Goal: Information Seeking & Learning: Learn about a topic

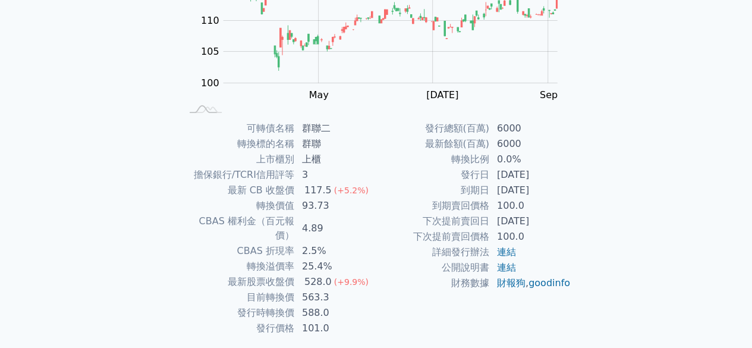
scroll to position [178, 0]
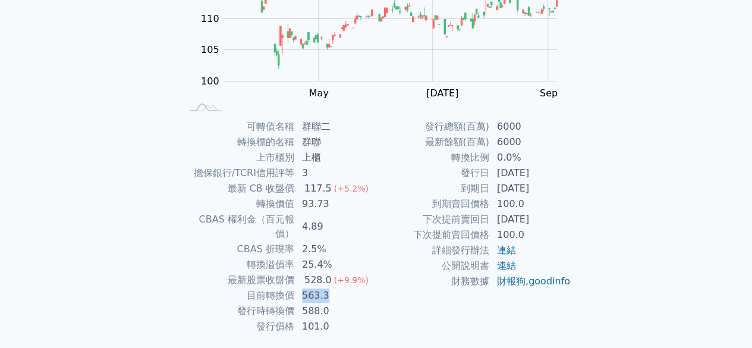
drag, startPoint x: 303, startPoint y: 281, endPoint x: 354, endPoint y: 282, distance: 51.7
click at [354, 288] on td "563.3" at bounding box center [335, 295] width 81 height 15
click at [349, 288] on td "563.3" at bounding box center [335, 295] width 81 height 15
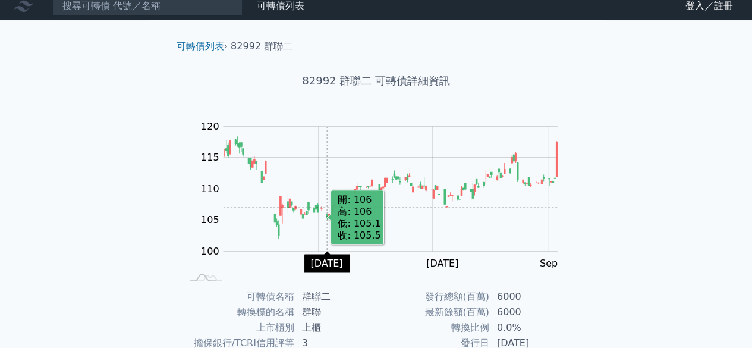
scroll to position [0, 0]
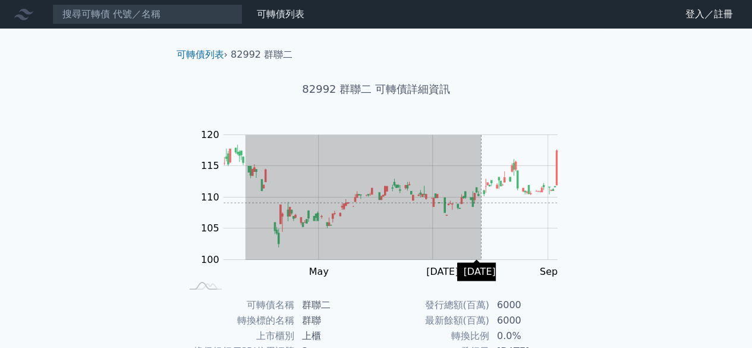
click at [515, 203] on g "Zoom Out" at bounding box center [390, 197] width 335 height 125
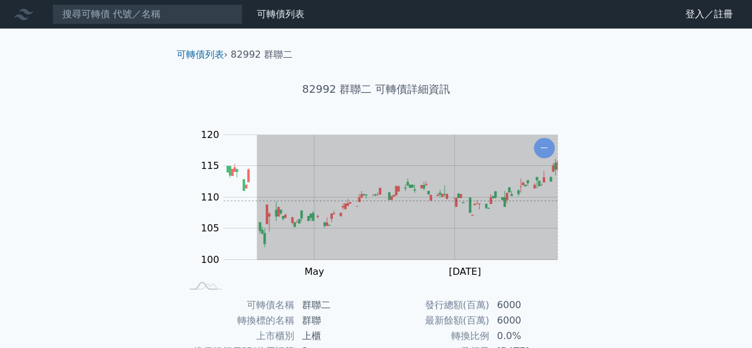
click at [656, 200] on div "可轉債列表 財務數據 可轉債列表 財務數據 登入／註冊 登入／註冊 可轉債列表 › 82992 群聯二 82992 群聯二 可轉債詳細資訊 Zoom Out …" at bounding box center [376, 282] width 752 height 565
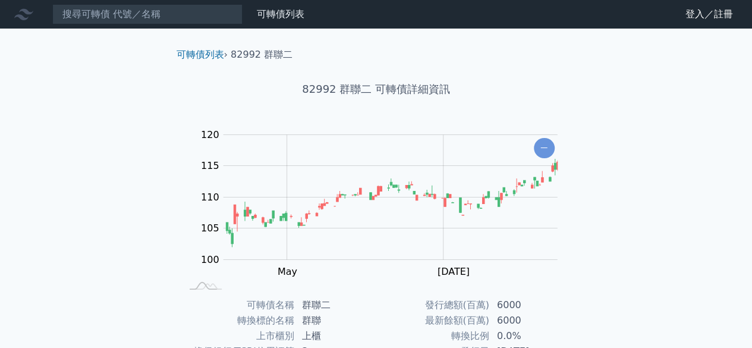
drag, startPoint x: 221, startPoint y: 213, endPoint x: 558, endPoint y: 215, distance: 337.0
click at [558, 215] on rect at bounding box center [376, 209] width 380 height 166
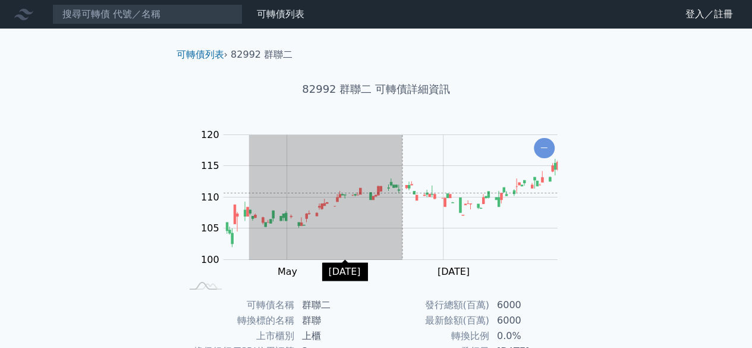
click at [585, 192] on div "可轉債列表 › 82992 群聯二 82992 群聯二 可轉債詳細資訊 Zoom Out 100 90 95 100 105 110 115 120 125 …" at bounding box center [376, 297] width 456 height 536
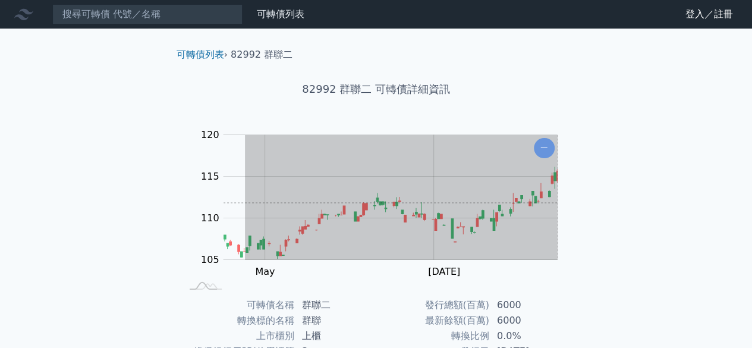
click at [694, 202] on div "可轉債列表 財務數據 可轉債列表 財務數據 登入／註冊 登入／註冊 可轉債列表 › 82992 群聯二 82992 群聯二 可轉債詳細資訊 Zoom Out …" at bounding box center [376, 282] width 752 height 565
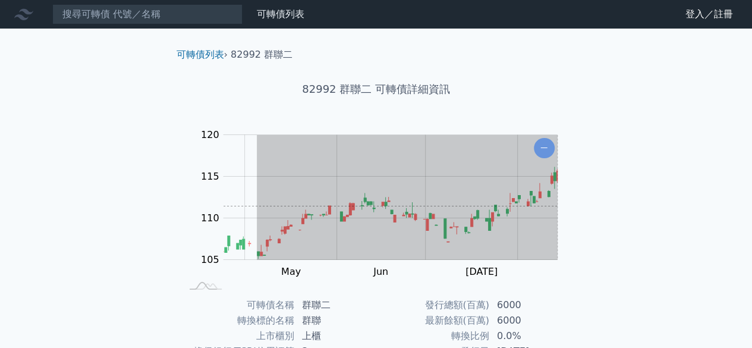
click at [646, 209] on div "可轉債列表 財務數據 可轉債列表 財務數據 登入／註冊 登入／註冊 可轉債列表 › 82992 群聯二 82992 群聯二 可轉債詳細資訊 Zoom Out …" at bounding box center [376, 282] width 752 height 565
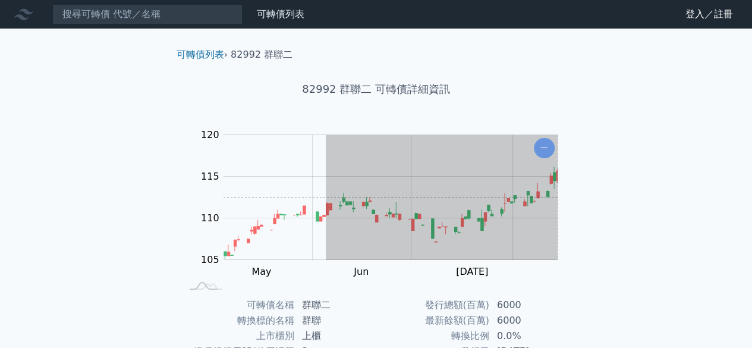
click at [611, 199] on div "可轉債列表 財務數據 可轉債列表 財務數據 登入／註冊 登入／註冊 可轉債列表 › 82992 群聯二 82992 群聯二 可轉債詳細資訊 Zoom Out …" at bounding box center [376, 282] width 752 height 565
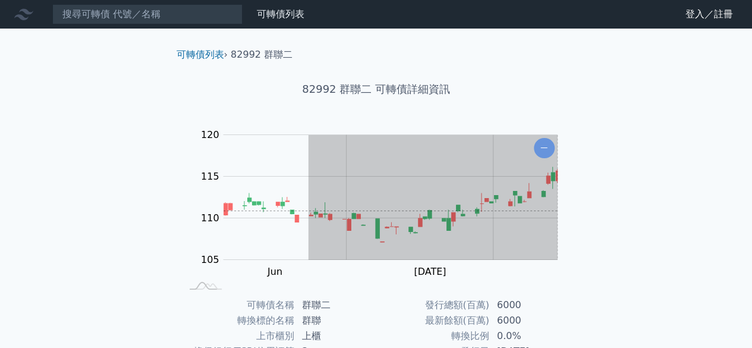
click at [627, 211] on div "可轉債列表 財務數據 可轉債列表 財務數據 登入／註冊 登入／註冊 可轉債列表 › 82992 群聯二 82992 群聯二 可轉債詳細資訊 Zoom Out …" at bounding box center [376, 282] width 752 height 565
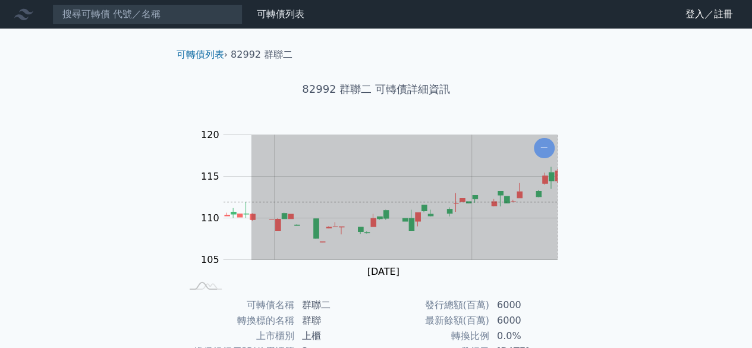
click at [575, 201] on div "Zoom Out 100 90 95 100 105 110 115 120 125 L Aug May Jul Jun Apr Sep 開: 109.85 …" at bounding box center [376, 209] width 418 height 166
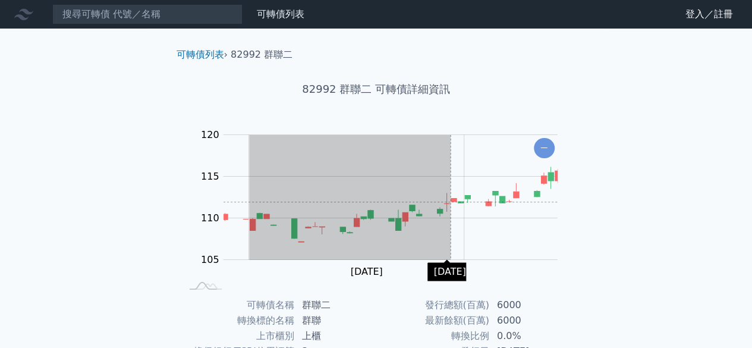
click at [461, 201] on g "Zoom Out" at bounding box center [391, 197] width 338 height 125
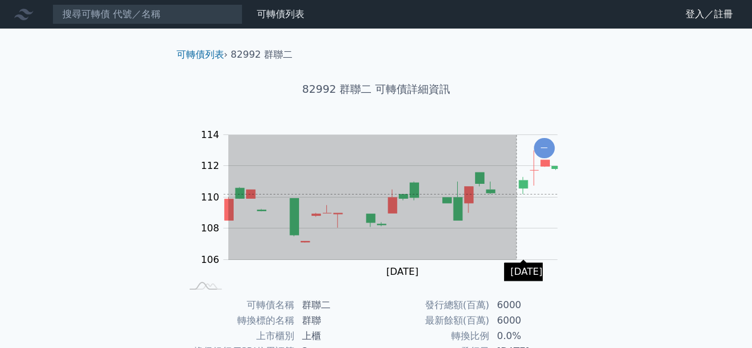
click at [519, 194] on rect "Chart" at bounding box center [390, 197] width 334 height 125
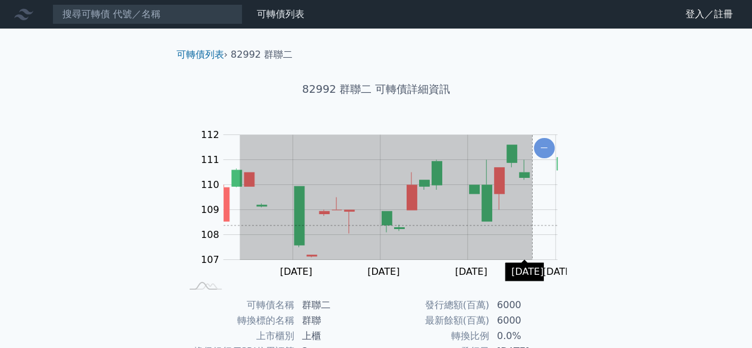
click at [531, 225] on rect "Chart" at bounding box center [390, 197] width 334 height 125
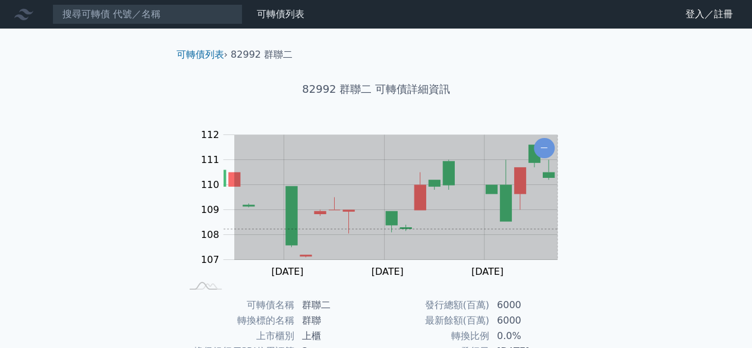
click at [616, 233] on div "可轉債列表 財務數據 可轉債列表 財務數據 登入／註冊 登入／註冊 可轉債列表 › 82992 群聯二 82992 群聯二 可轉債詳細資訊 Zoom Out …" at bounding box center [376, 282] width 752 height 565
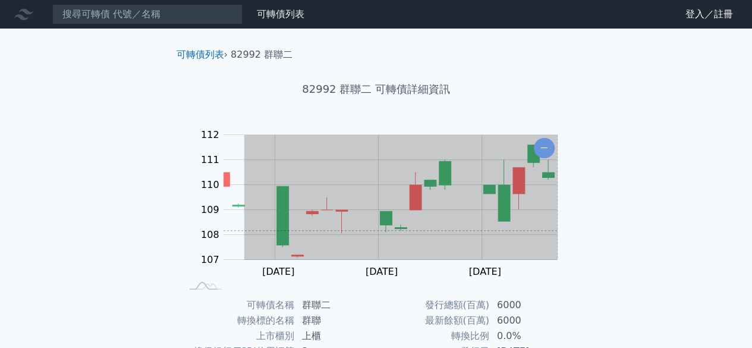
click at [710, 231] on div "可轉債列表 財務數據 可轉債列表 財務數據 登入／註冊 登入／註冊 可轉債列表 › 82992 群聯二 82992 群聯二 可轉債詳細資訊 Zoom Out …" at bounding box center [376, 282] width 752 height 565
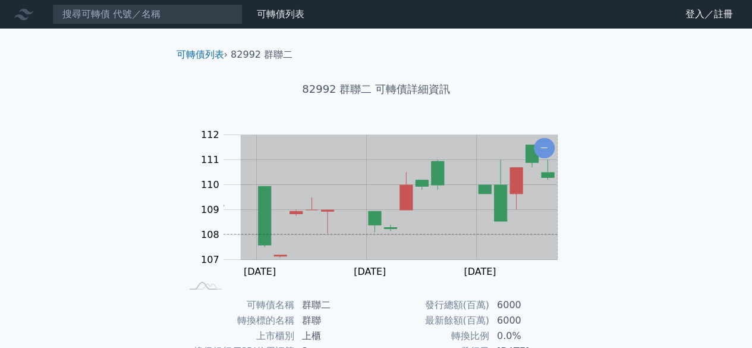
click at [666, 235] on div "可轉債列表 財務數據 可轉債列表 財務數據 登入／註冊 登入／註冊 可轉債列表 › 82992 群聯二 82992 群聯二 可轉債詳細資訊 Zoom Out …" at bounding box center [376, 282] width 752 height 565
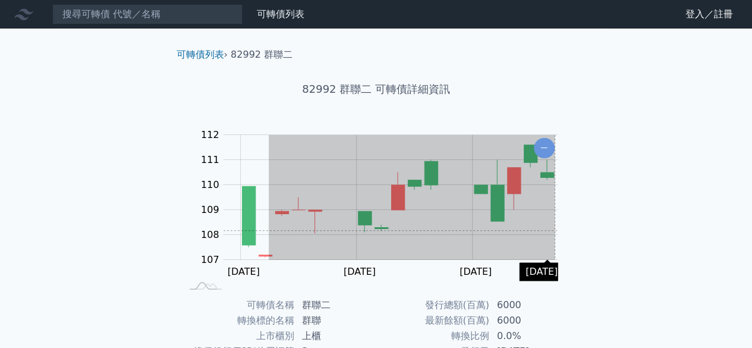
click at [554, 230] on rect "Chart" at bounding box center [390, 197] width 334 height 125
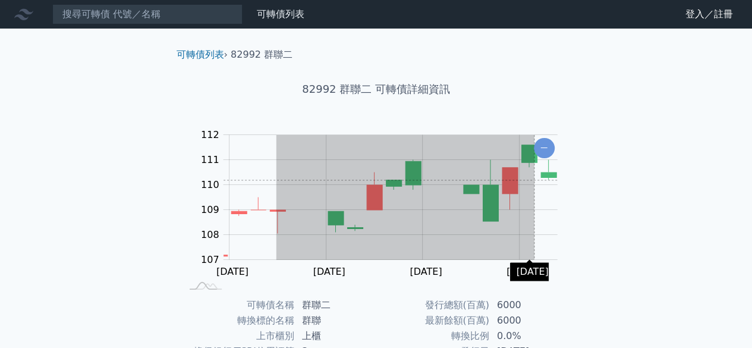
click at [541, 180] on rect "Chart" at bounding box center [390, 197] width 334 height 125
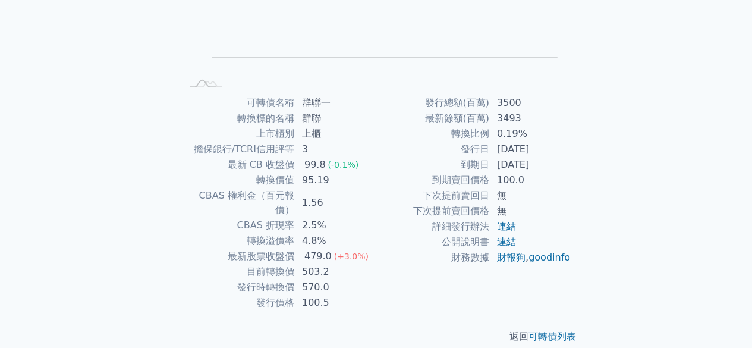
scroll to position [202, 0]
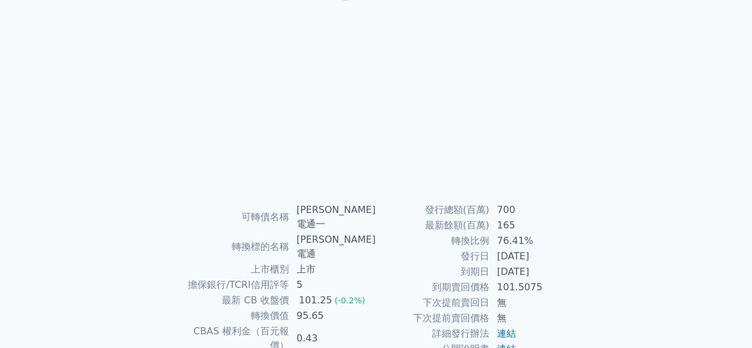
scroll to position [202, 0]
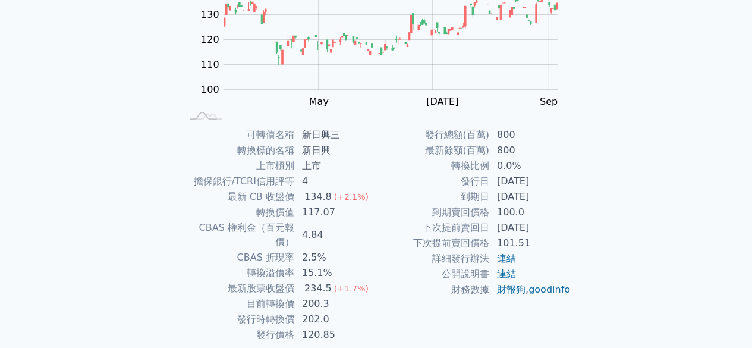
scroll to position [143, 0]
